Goal: Transaction & Acquisition: Book appointment/travel/reservation

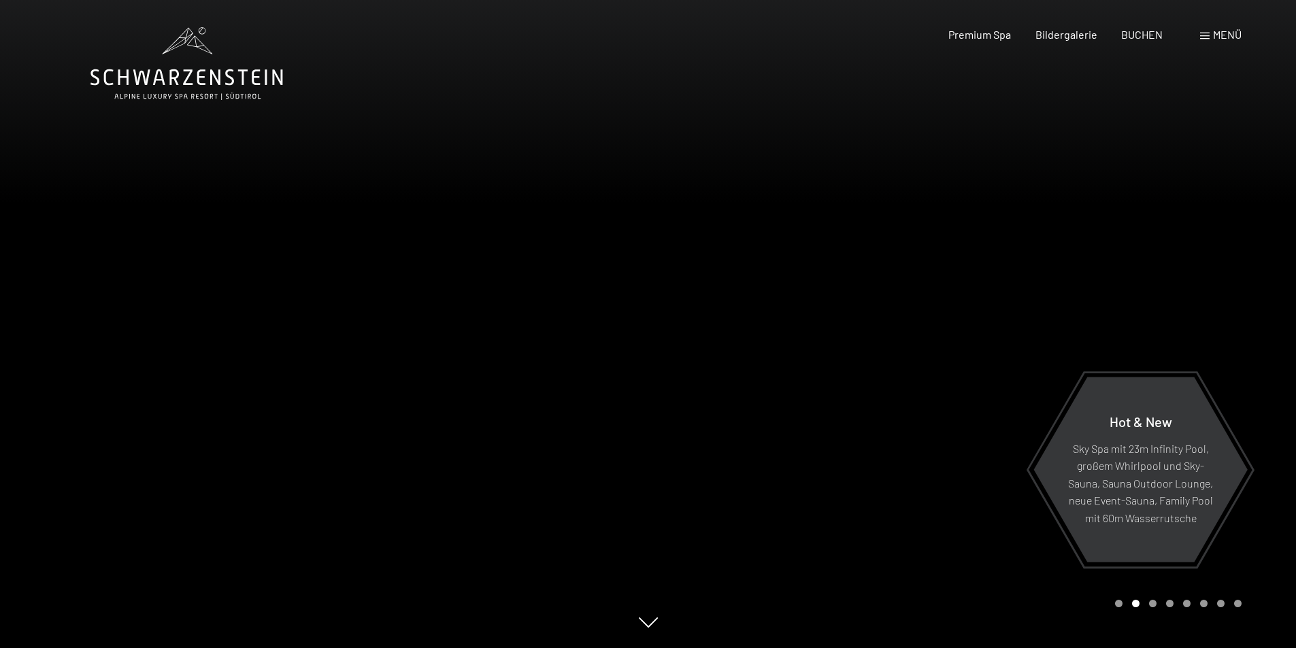
click at [1205, 34] on span at bounding box center [1205, 36] width 10 height 7
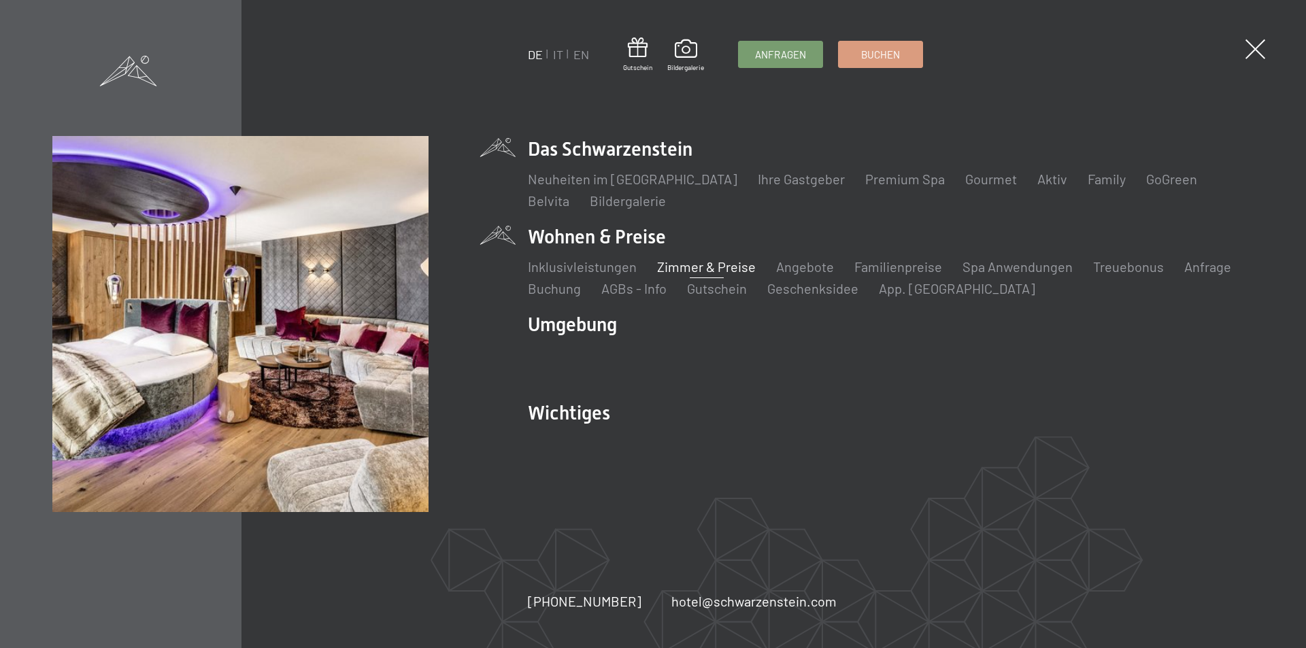
click at [695, 267] on link "Zimmer & Preise" at bounding box center [706, 267] width 99 height 16
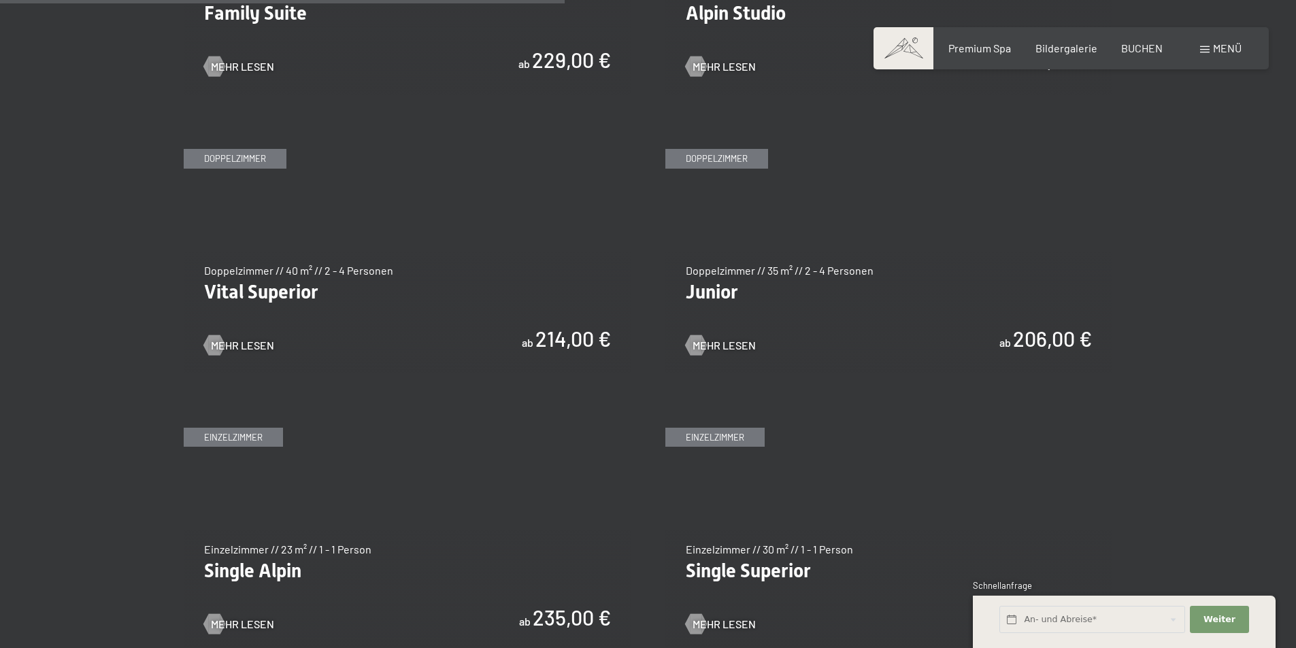
scroll to position [1837, 0]
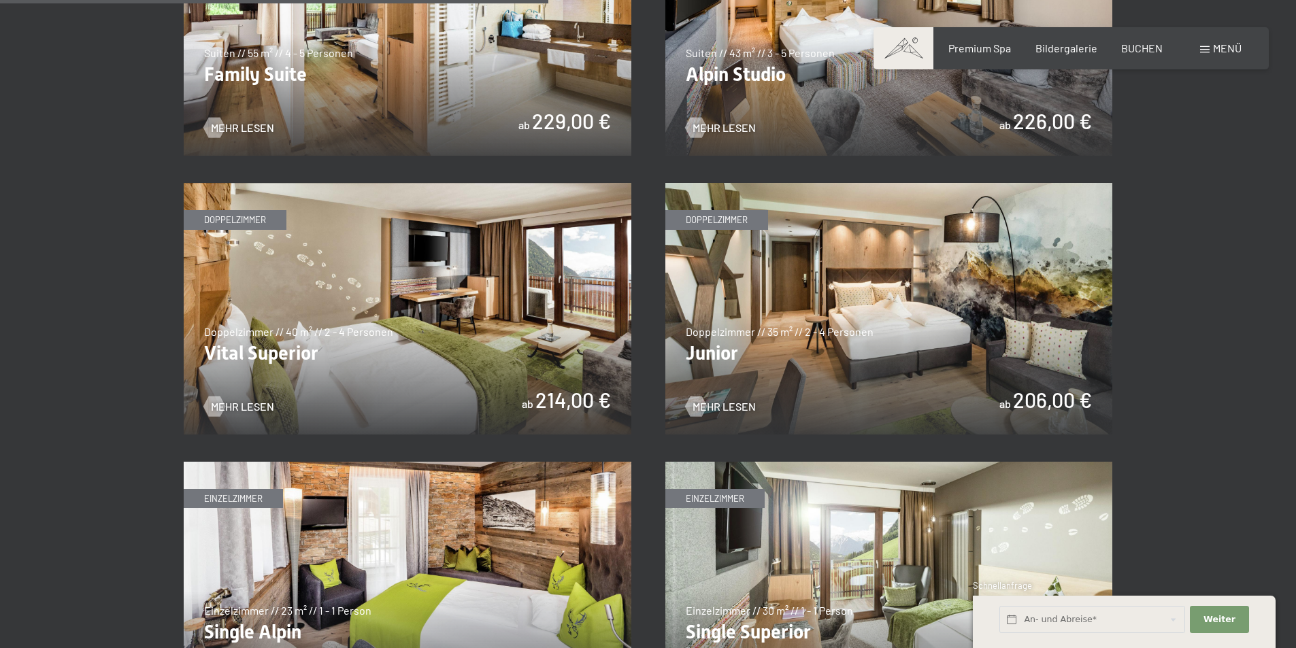
click at [988, 356] on img at bounding box center [889, 309] width 448 height 252
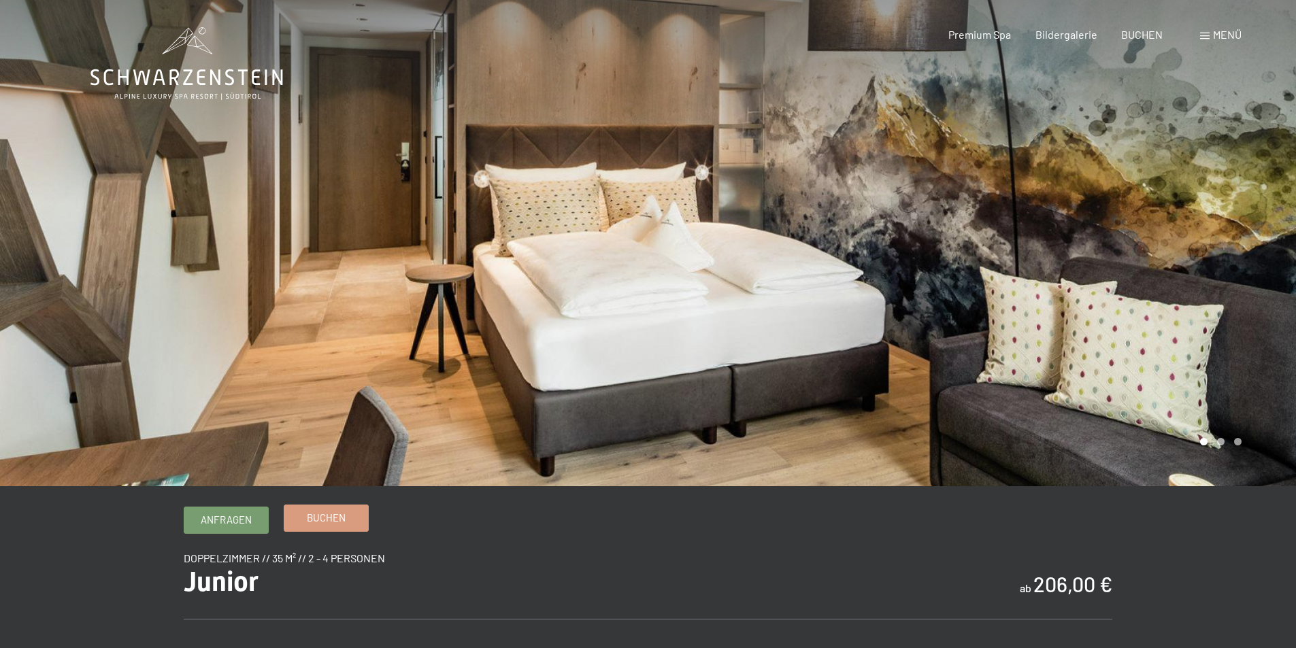
click at [326, 518] on span "Buchen" at bounding box center [326, 518] width 39 height 14
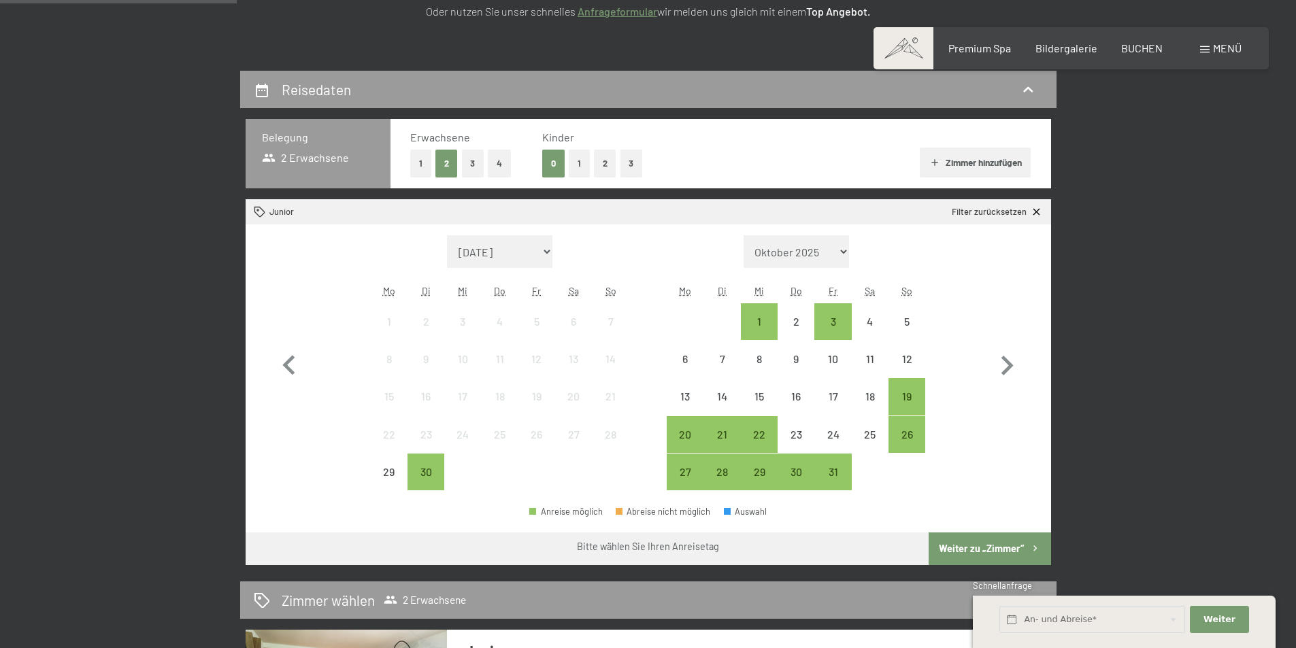
scroll to position [272, 0]
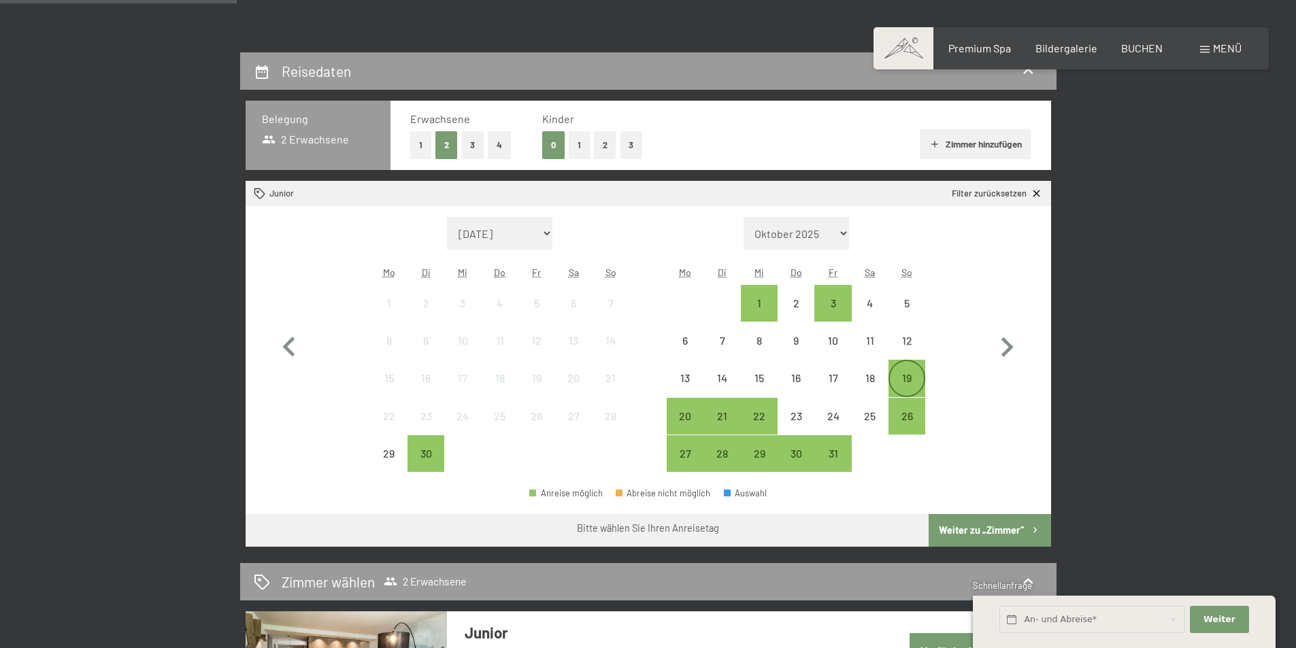
click at [902, 373] on div "19" at bounding box center [907, 390] width 34 height 34
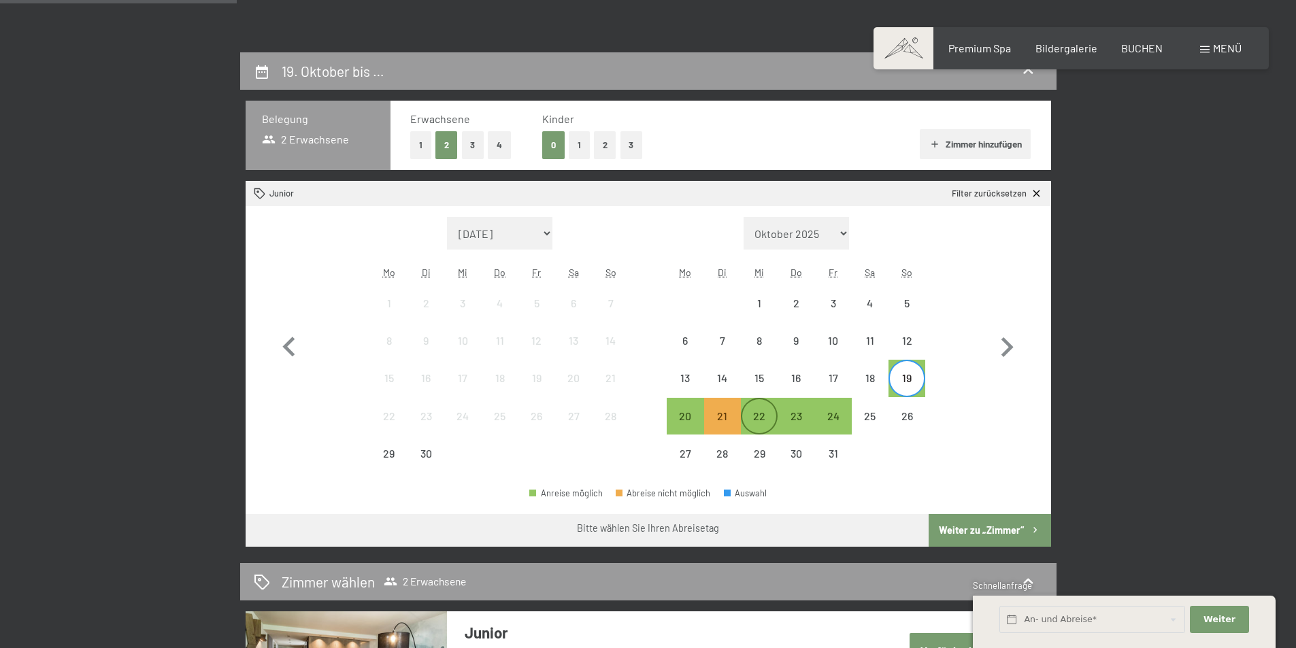
click at [754, 412] on div "22" at bounding box center [759, 428] width 34 height 34
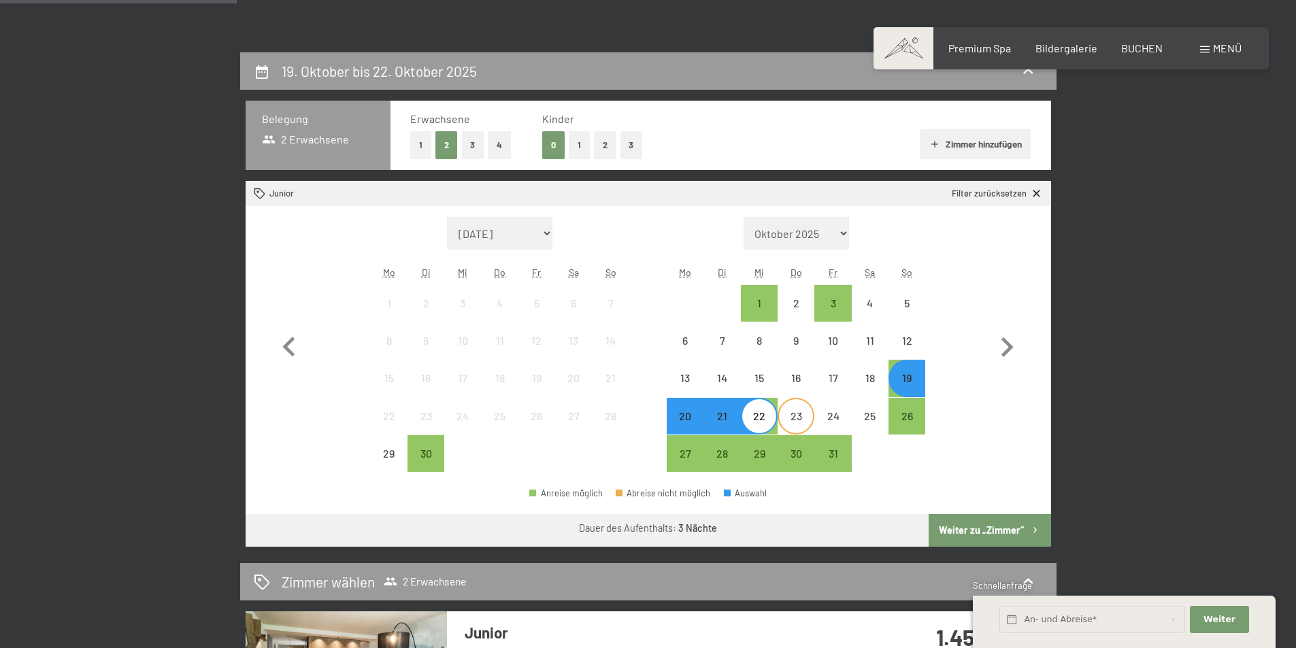
click at [790, 420] on div "23" at bounding box center [796, 428] width 34 height 34
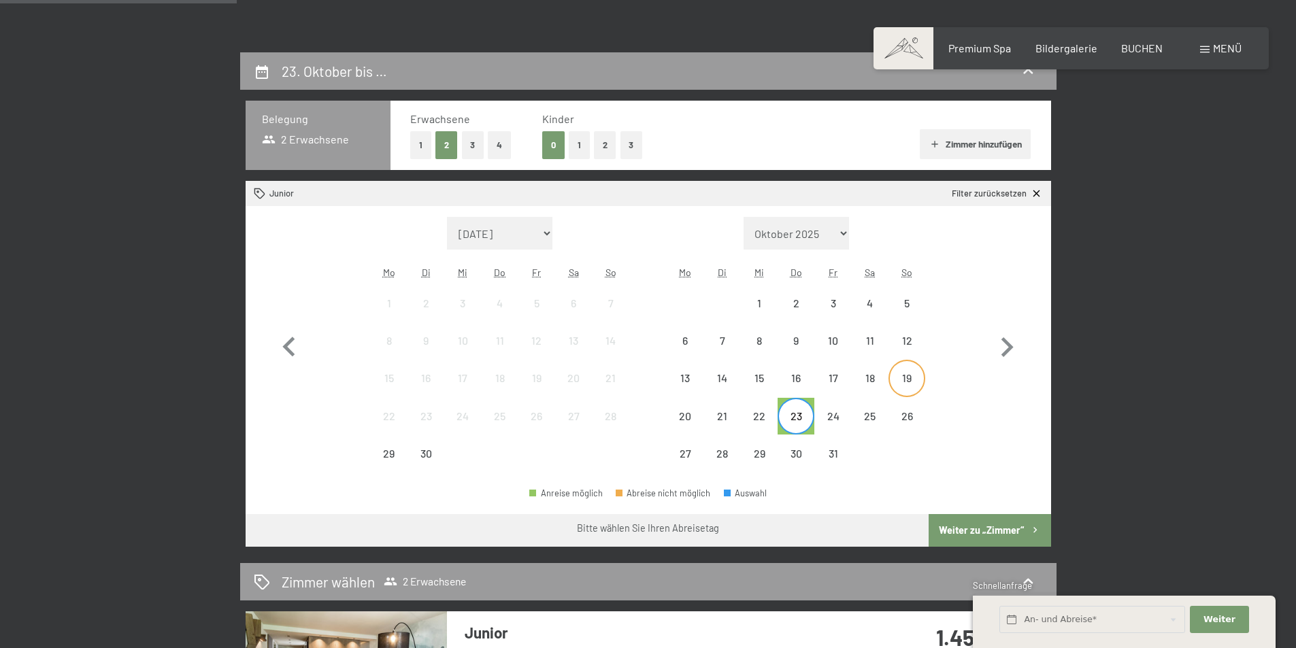
click at [907, 377] on div "19" at bounding box center [907, 390] width 34 height 34
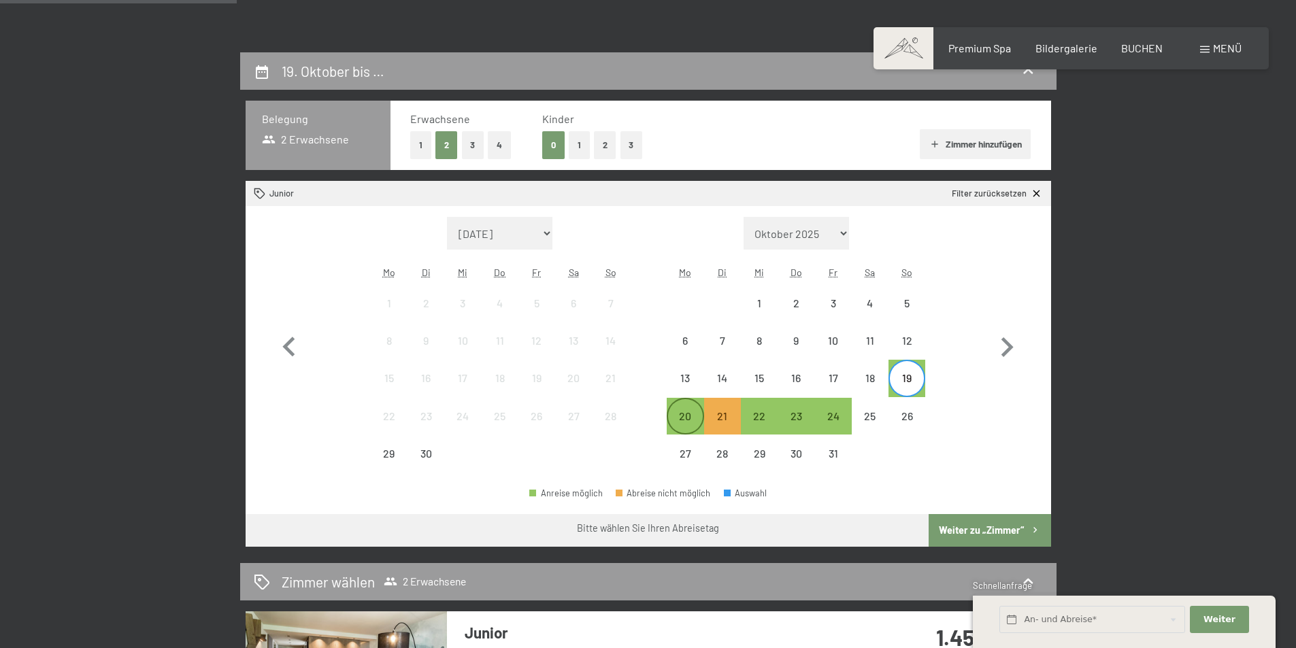
click at [687, 417] on div "20" at bounding box center [685, 428] width 34 height 34
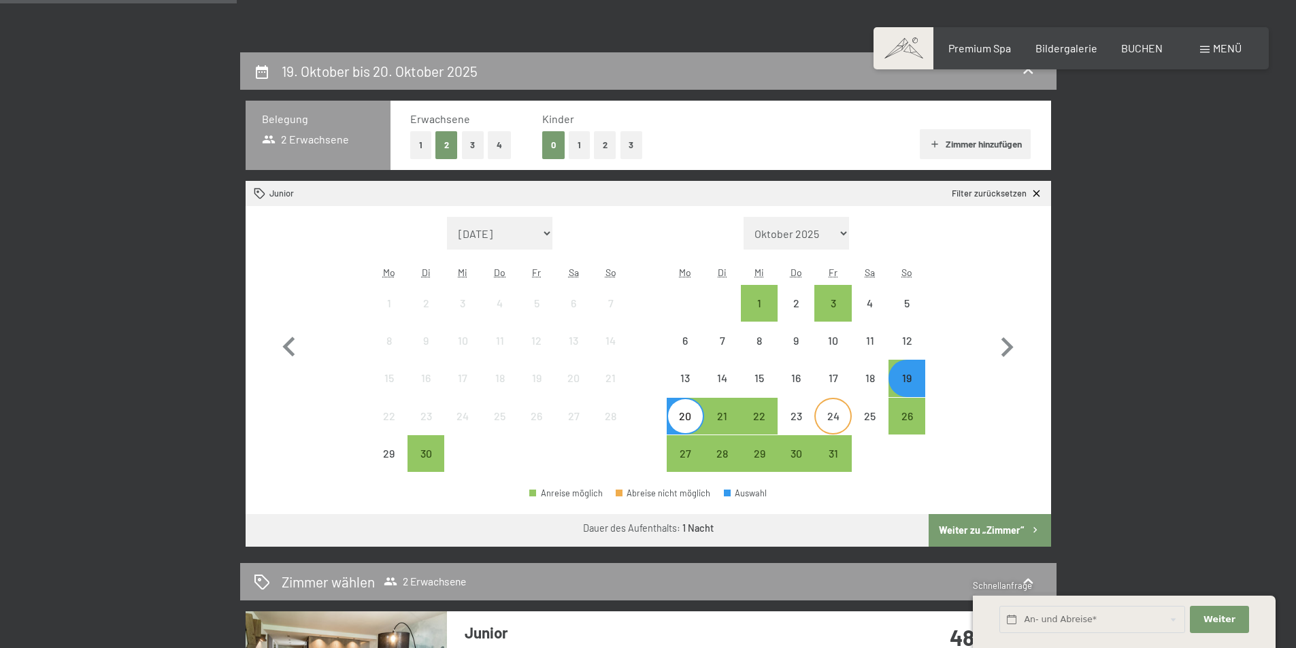
click at [829, 411] on div "24" at bounding box center [833, 428] width 34 height 34
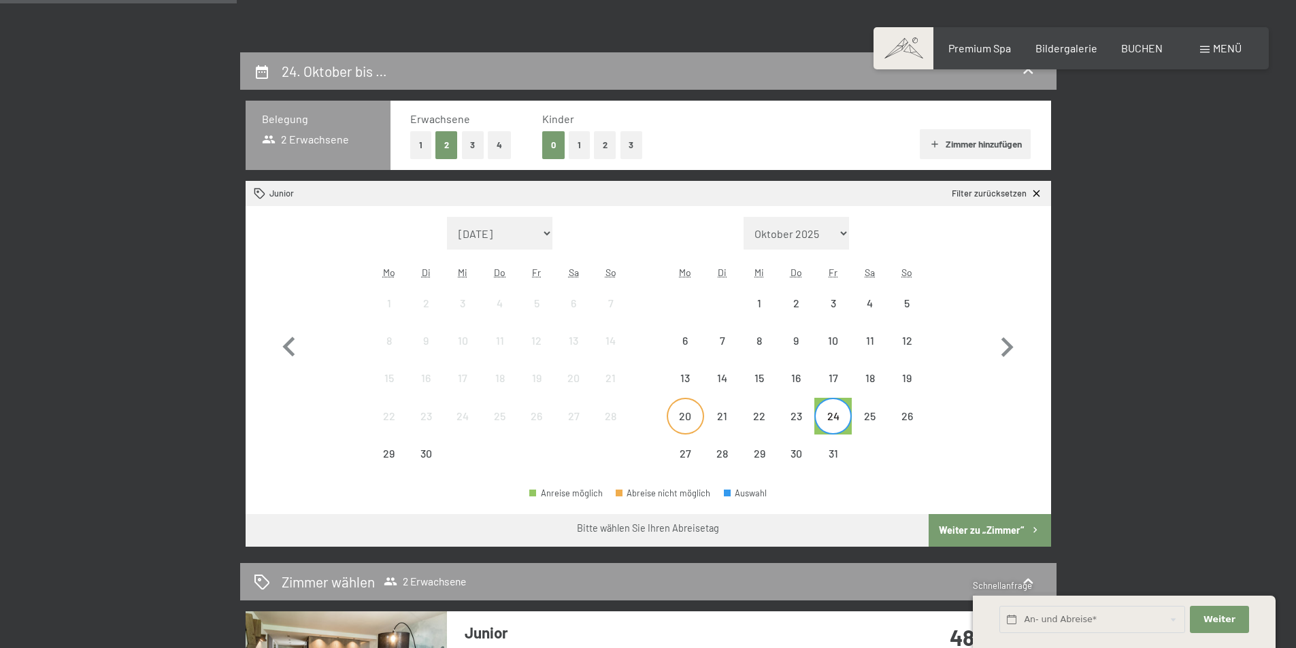
click at [695, 412] on div "20" at bounding box center [685, 428] width 34 height 34
click at [993, 525] on button "Weiter zu „Zimmer“" at bounding box center [990, 530] width 122 height 33
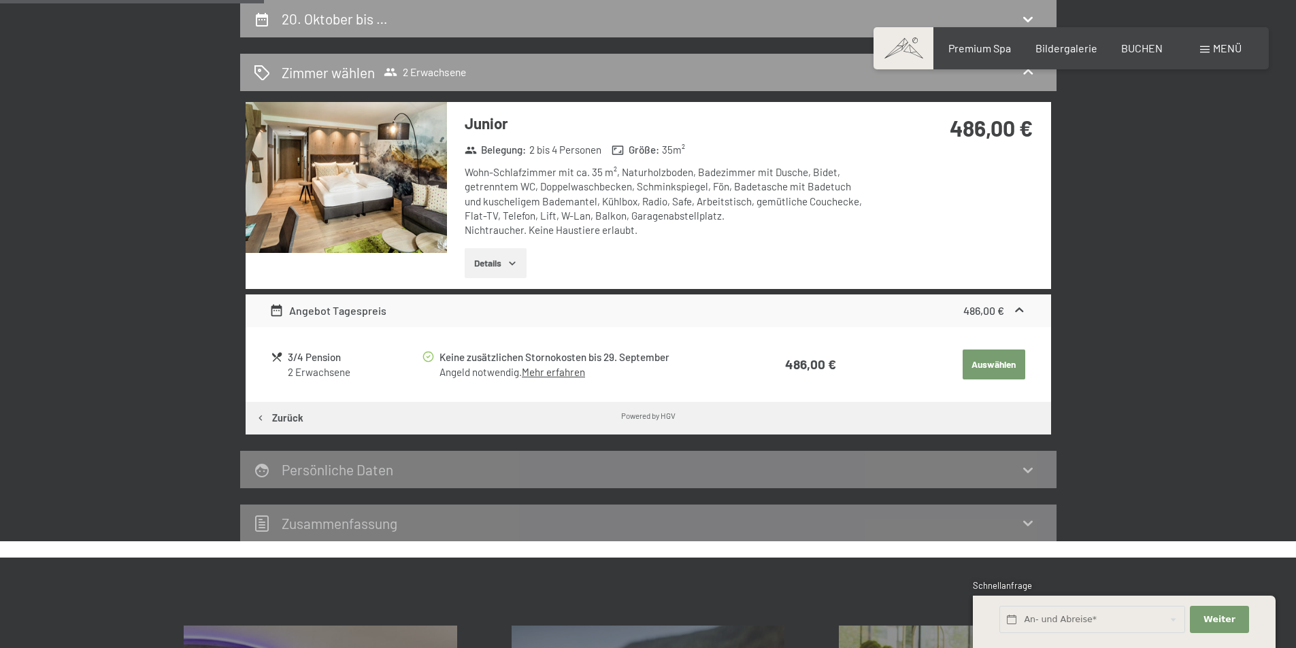
click at [999, 358] on button "Auswählen" at bounding box center [994, 365] width 63 height 30
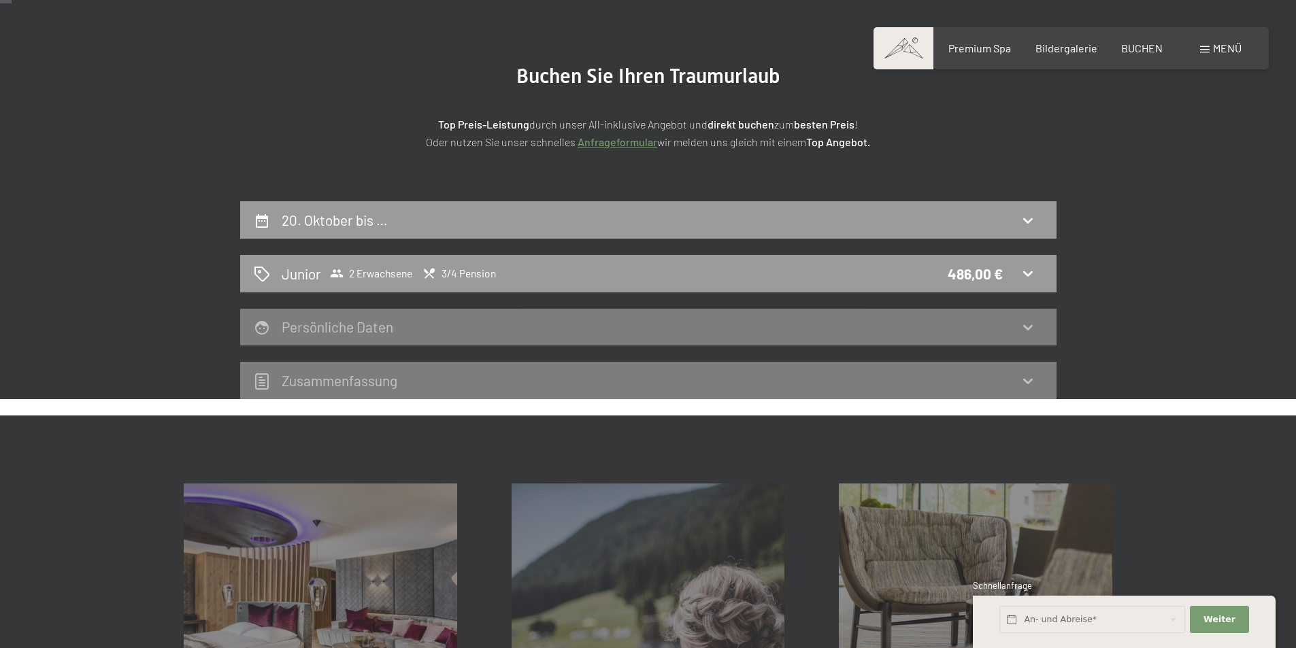
scroll to position [0, 0]
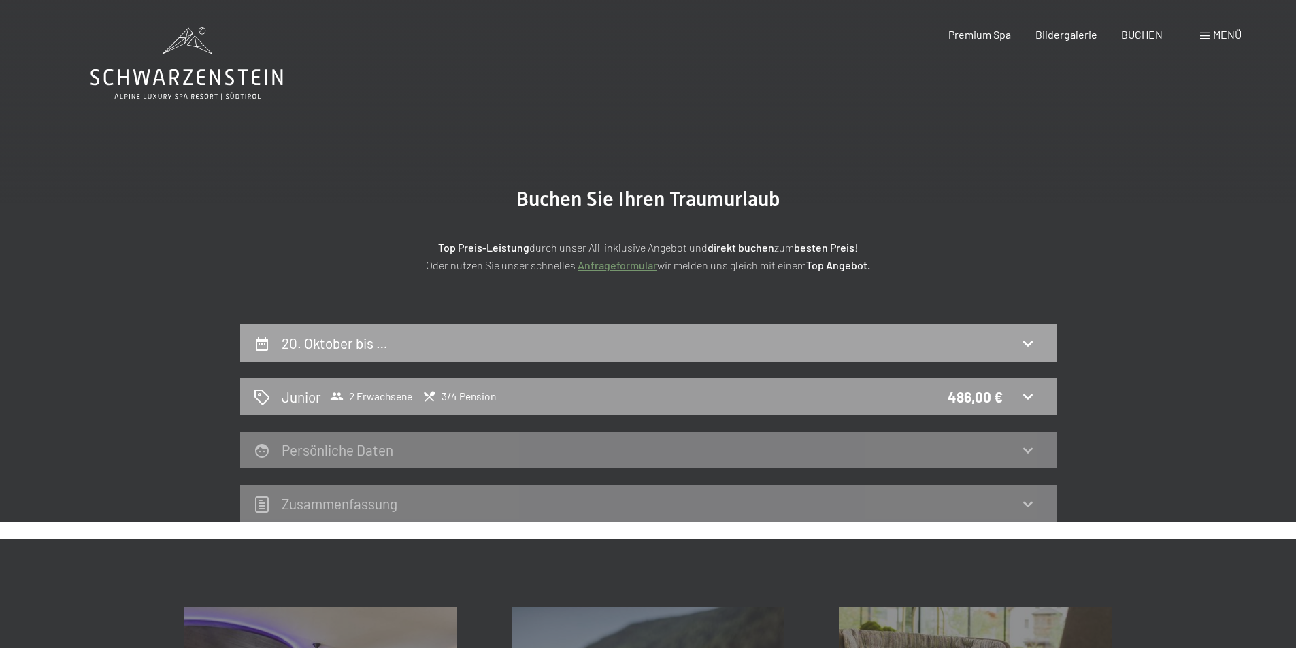
click at [1029, 338] on icon at bounding box center [1028, 343] width 16 height 16
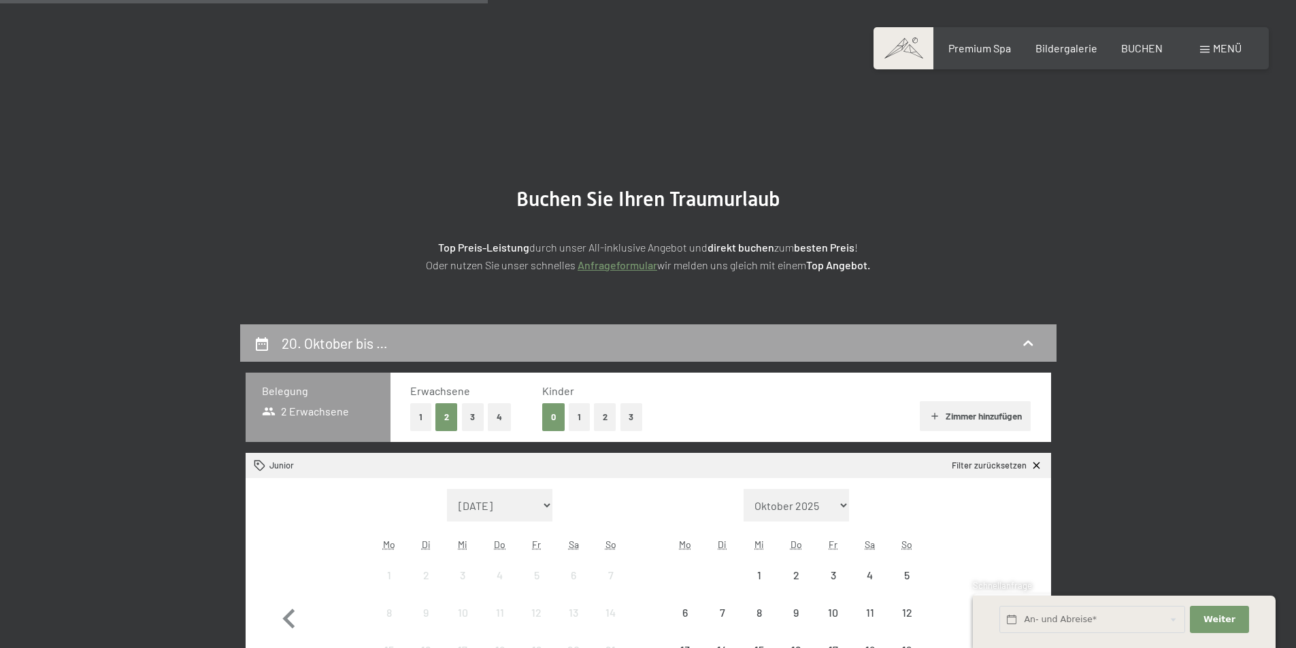
scroll to position [324, 0]
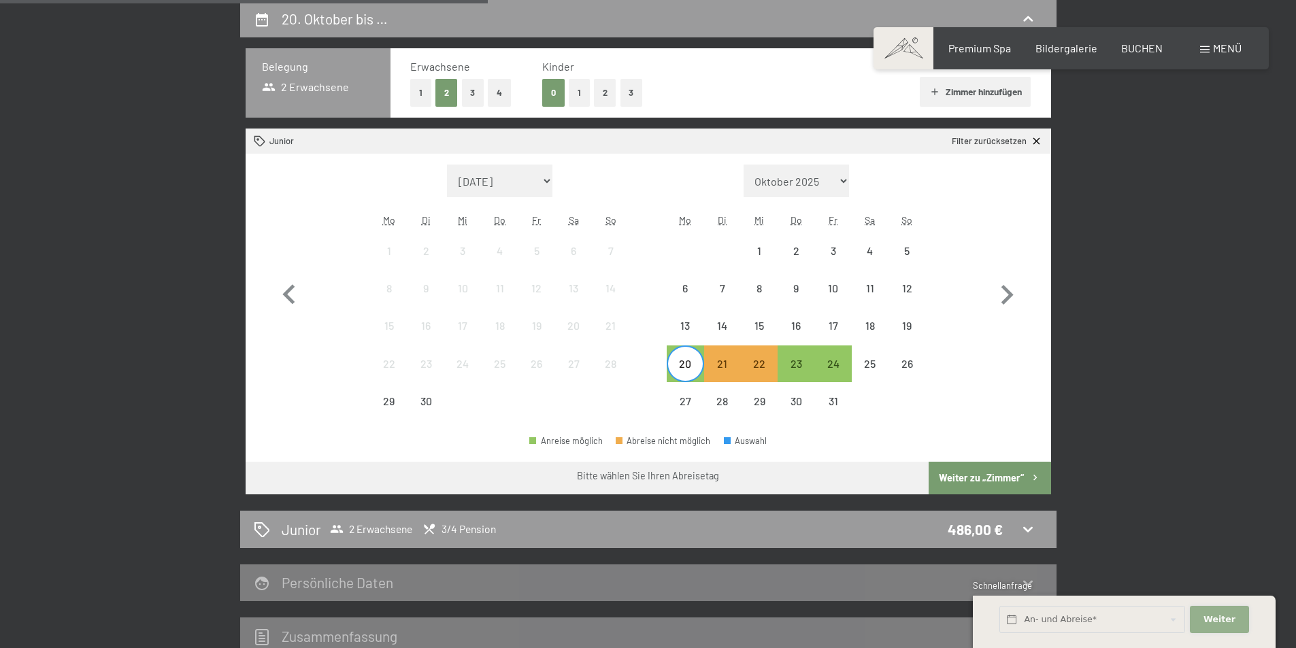
click at [1224, 618] on span "Weiter" at bounding box center [1219, 620] width 32 height 12
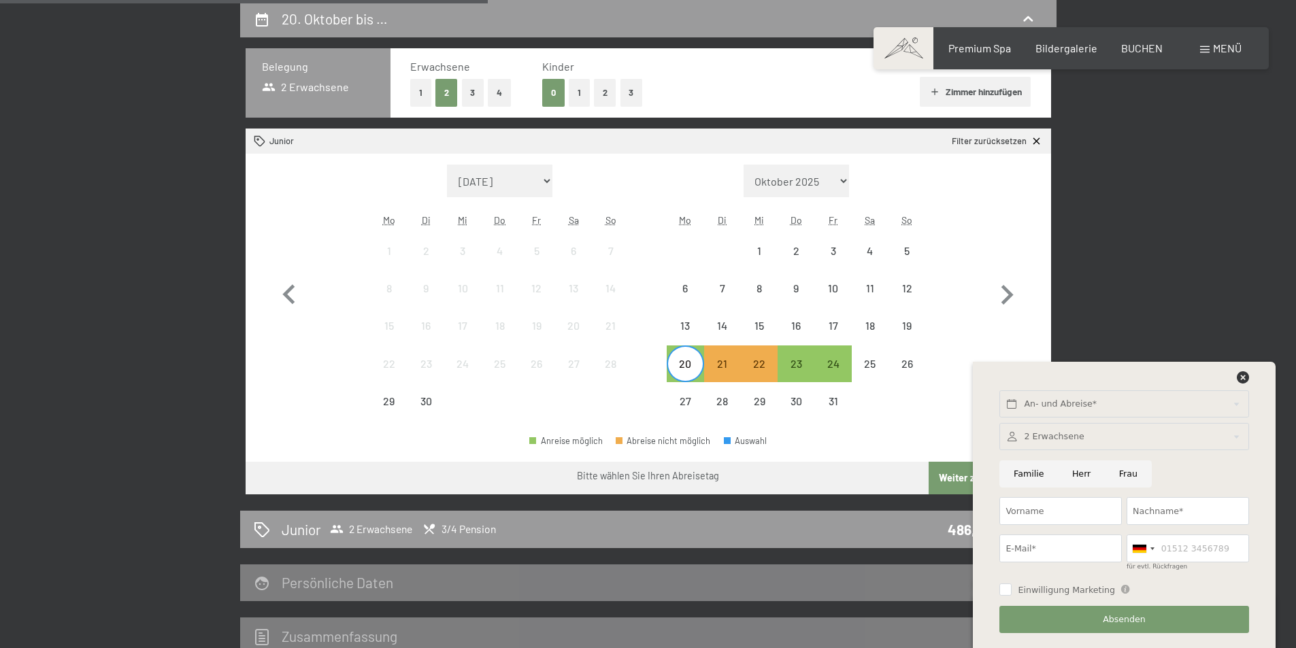
click at [1243, 251] on div "20. Oktober bis … Belegung 2 Erwachsene Erwachsene 1 2 3 4 Kinder 0 1 2 3 Zimme…" at bounding box center [648, 327] width 1296 height 655
click at [1244, 375] on icon at bounding box center [1243, 377] width 12 height 12
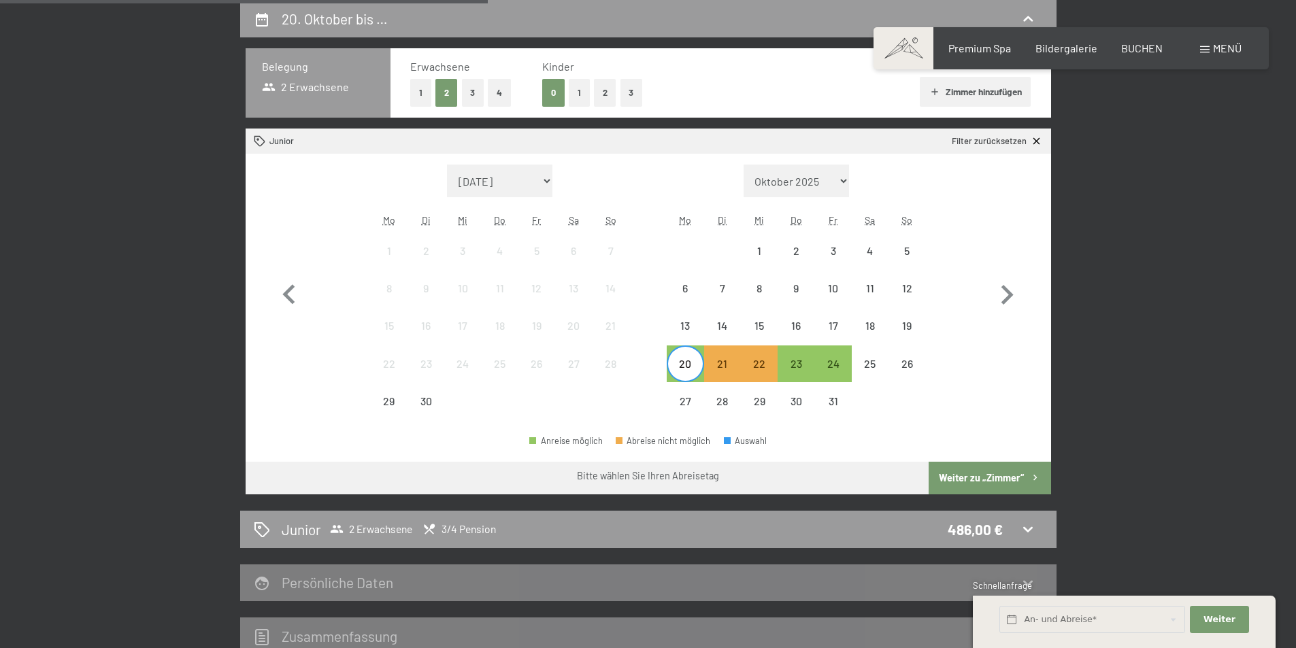
click at [989, 476] on button "Weiter zu „Zimmer“" at bounding box center [990, 478] width 122 height 33
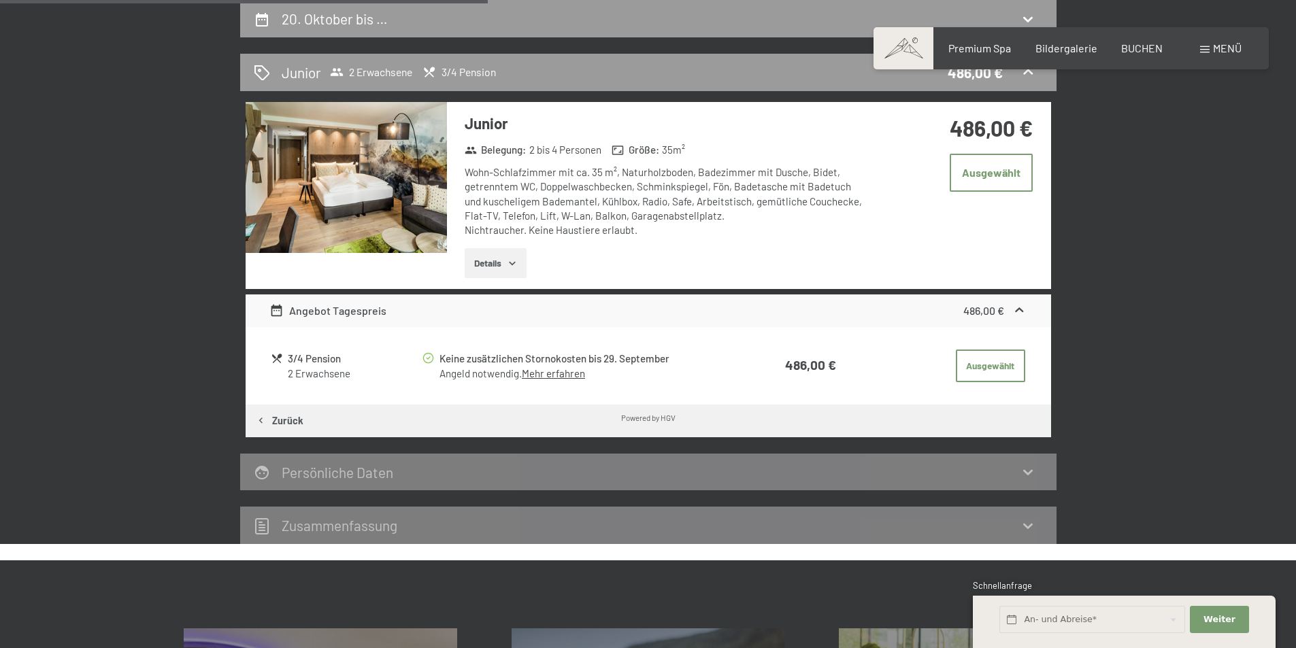
click at [559, 376] on link "Mehr erfahren" at bounding box center [553, 373] width 63 height 12
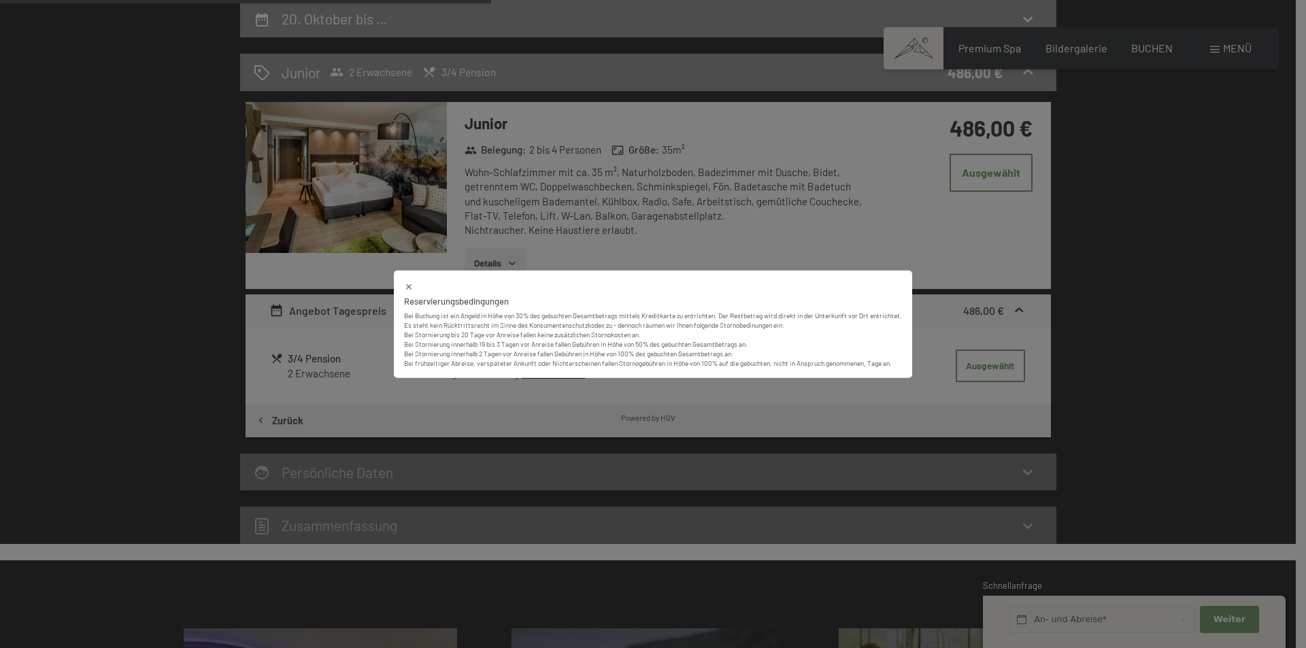
click at [1252, 310] on div "Reservierungsbedingungen Bei Buchung ist ein Angeld in Höhe von 30% des gebucht…" at bounding box center [653, 324] width 1306 height 648
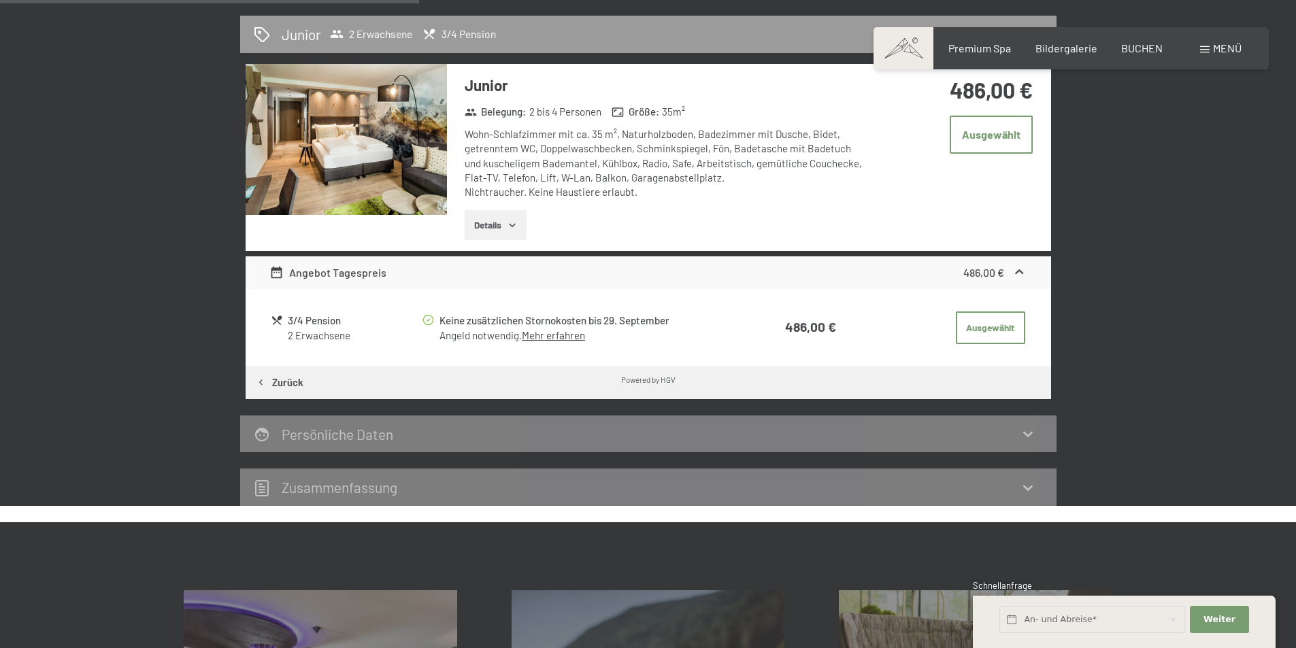
scroll to position [393, 0]
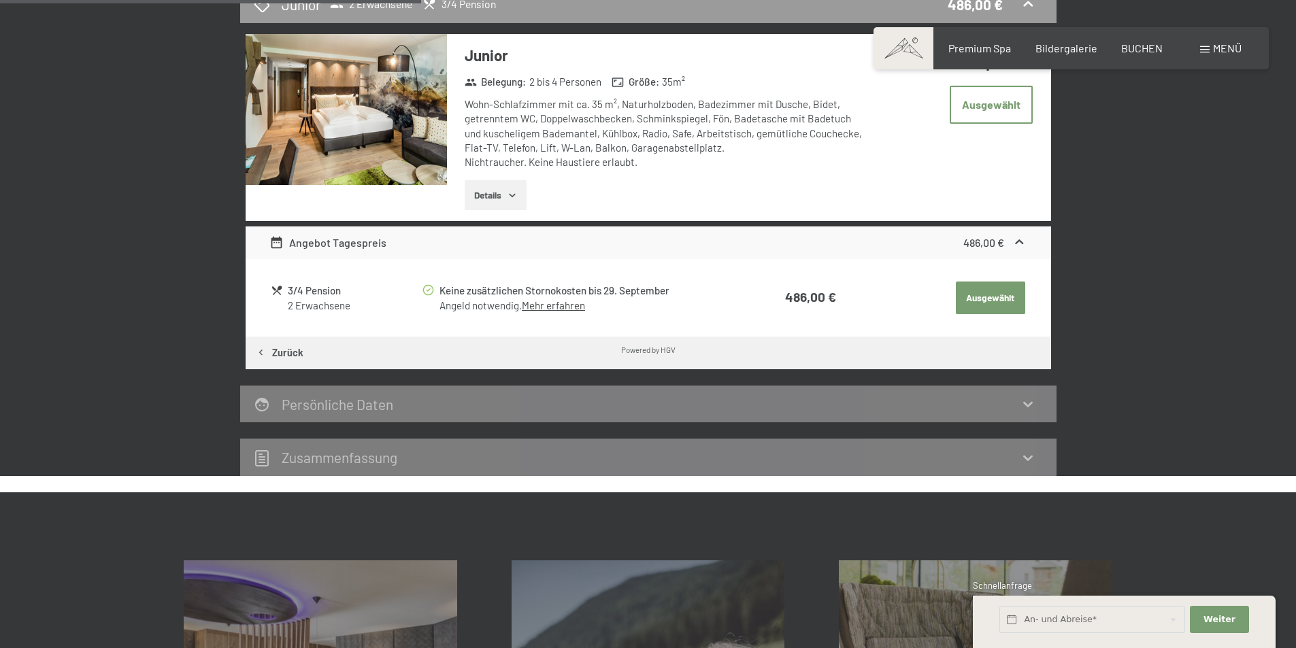
click at [998, 299] on button "Ausgewählt" at bounding box center [990, 298] width 69 height 33
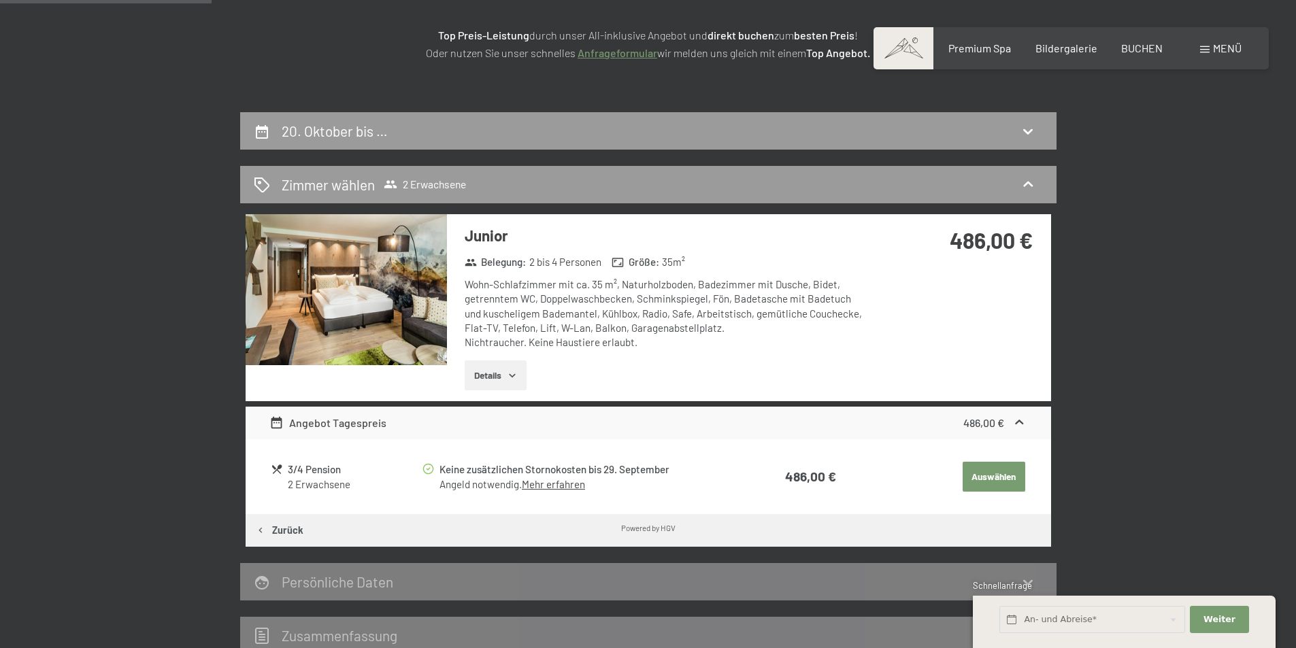
scroll to position [188, 0]
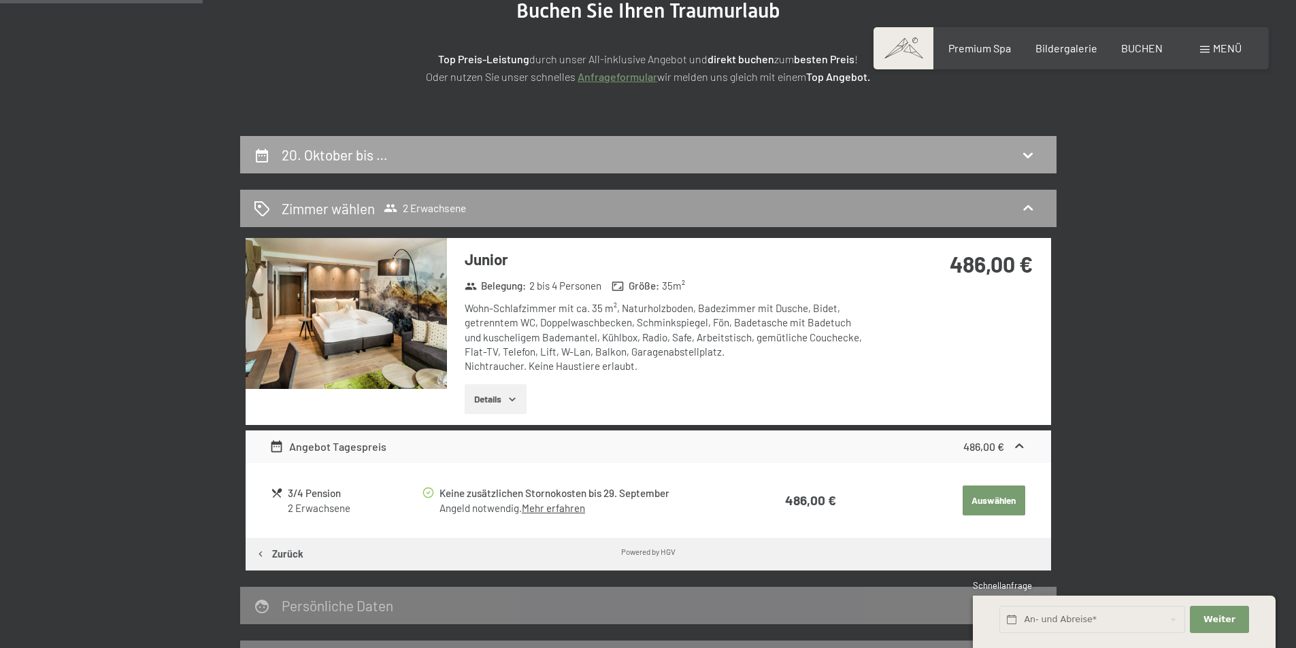
click at [1024, 154] on icon at bounding box center [1028, 155] width 10 height 5
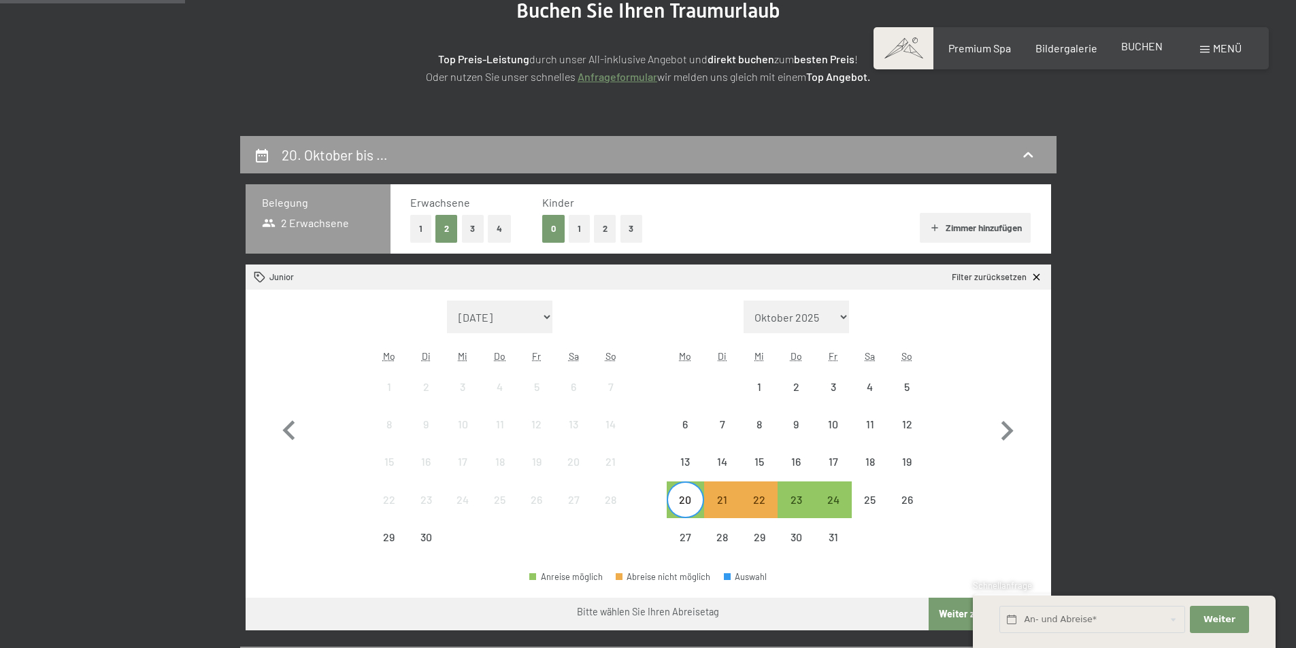
click at [1154, 48] on span "BUCHEN" at bounding box center [1141, 45] width 41 height 13
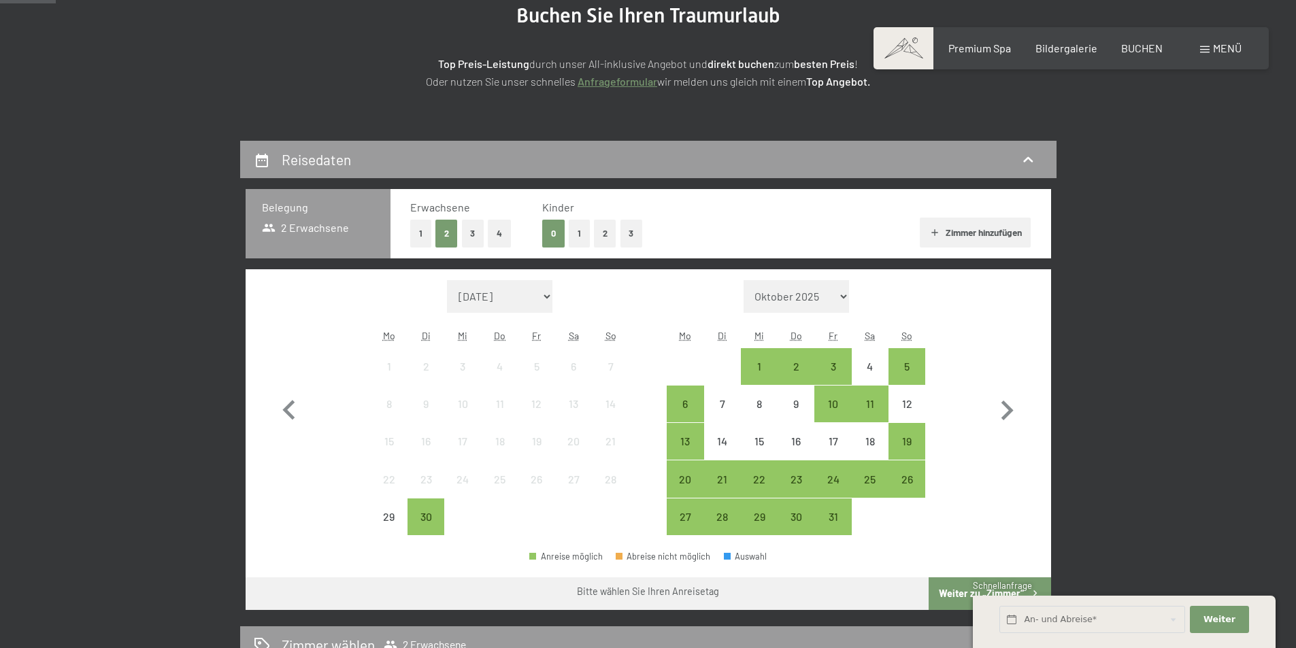
scroll to position [204, 0]
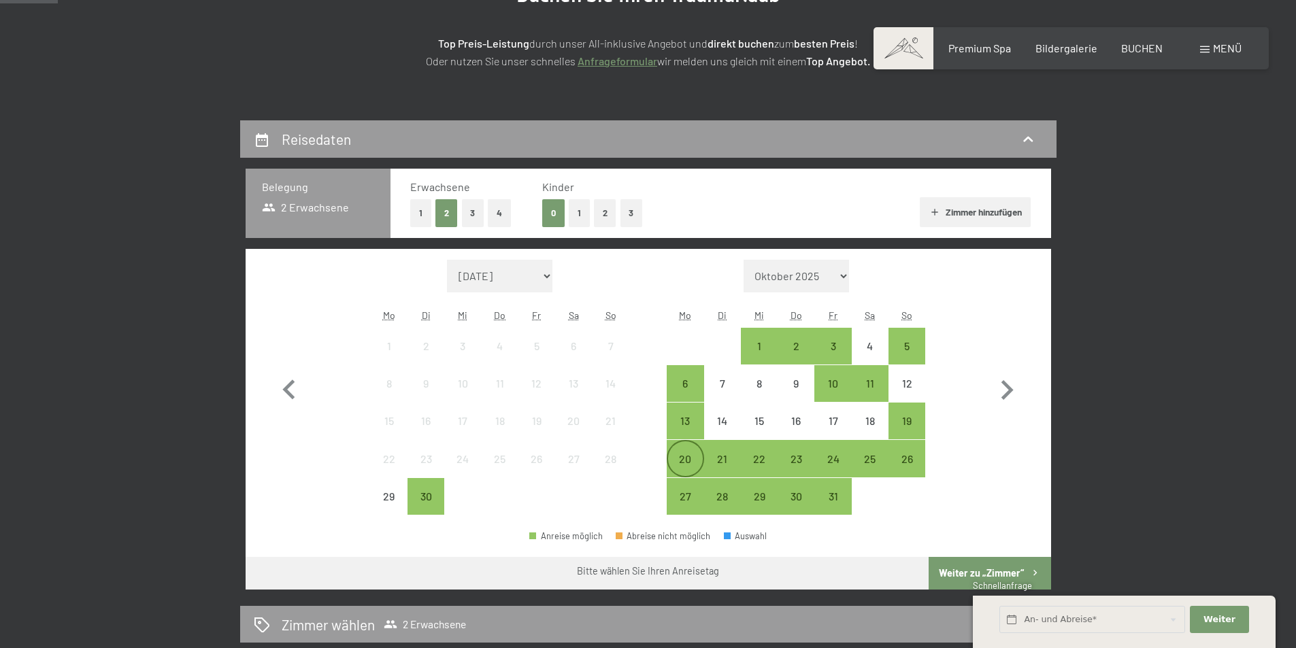
click at [679, 460] on div "20" at bounding box center [685, 471] width 34 height 34
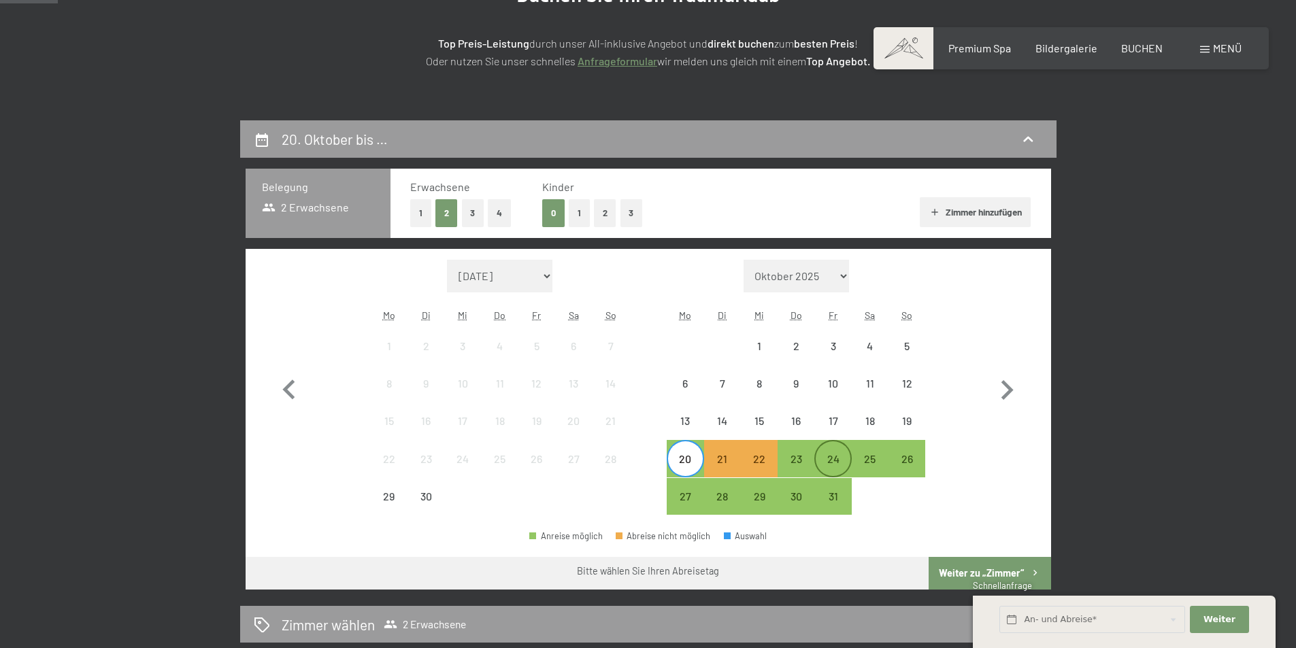
click at [843, 458] on div "24" at bounding box center [833, 471] width 34 height 34
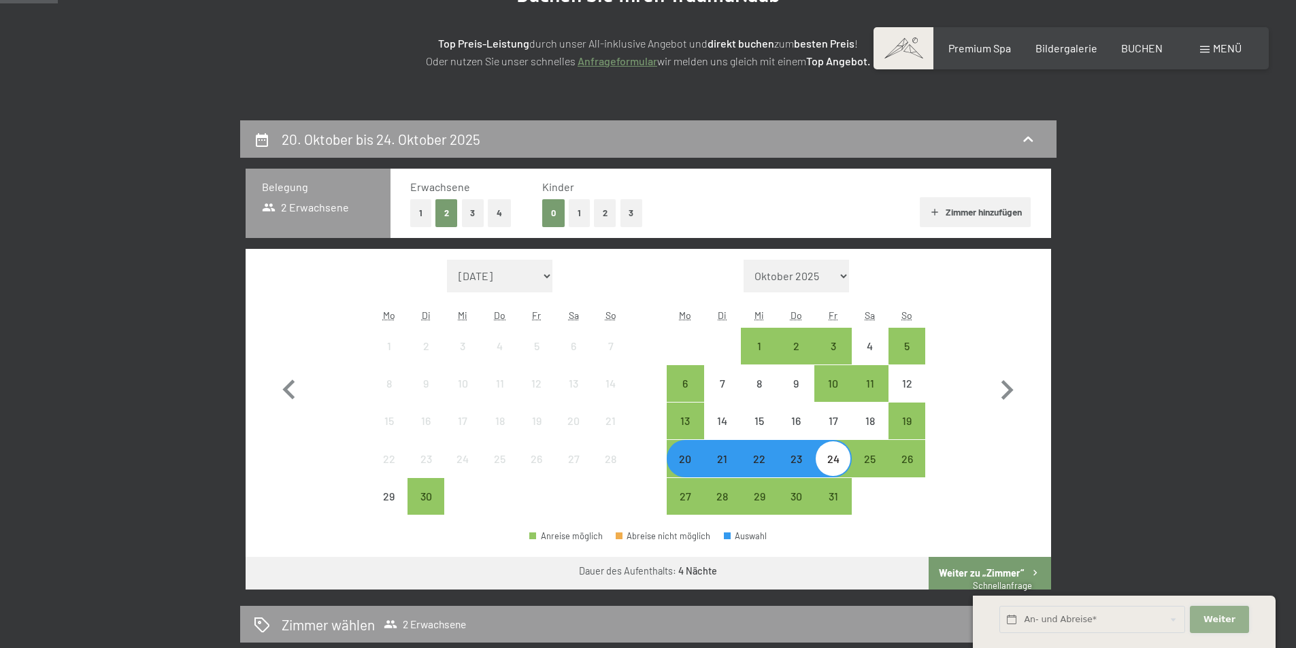
click at [1218, 620] on span "Weiter" at bounding box center [1219, 620] width 32 height 12
